Goal: Find contact information: Find contact information

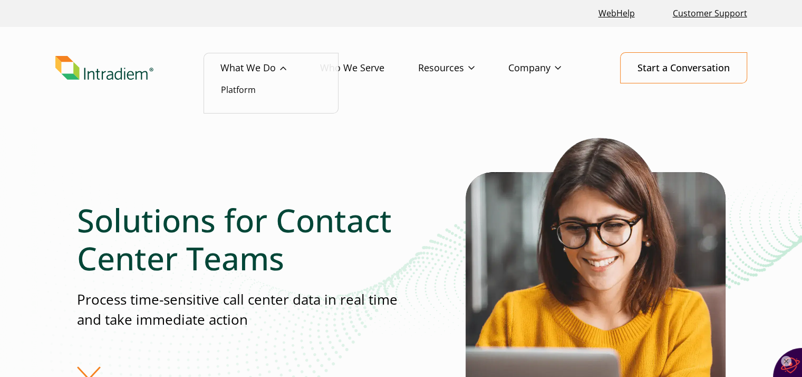
click at [284, 68] on link "What We Do" at bounding box center [270, 68] width 100 height 31
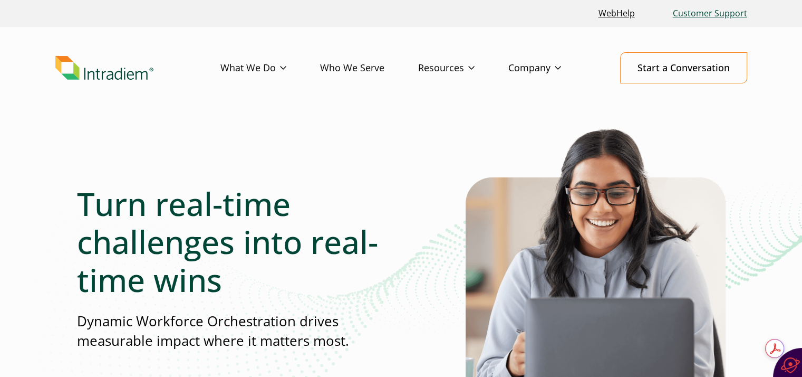
click at [686, 12] on link "Customer Support" at bounding box center [710, 13] width 83 height 23
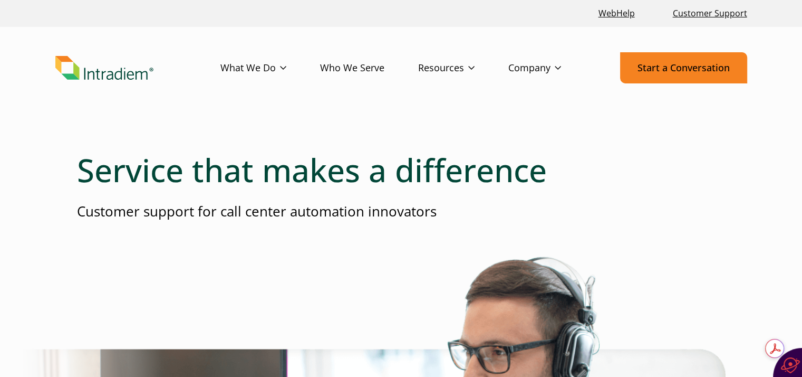
click at [664, 66] on link "Start a Conversation" at bounding box center [683, 67] width 127 height 31
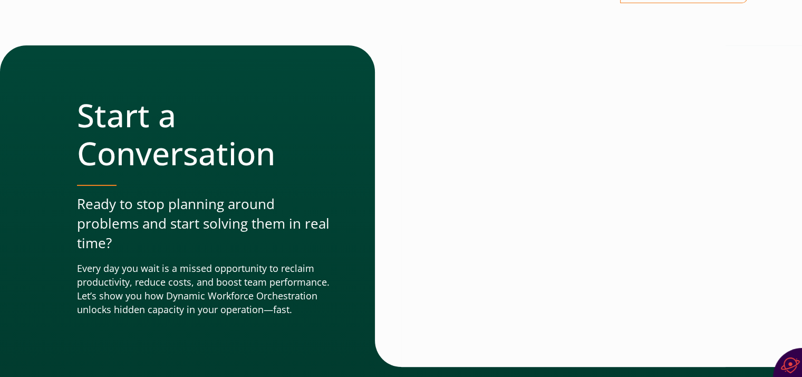
scroll to position [158, 0]
